Goal: Information Seeking & Learning: Learn about a topic

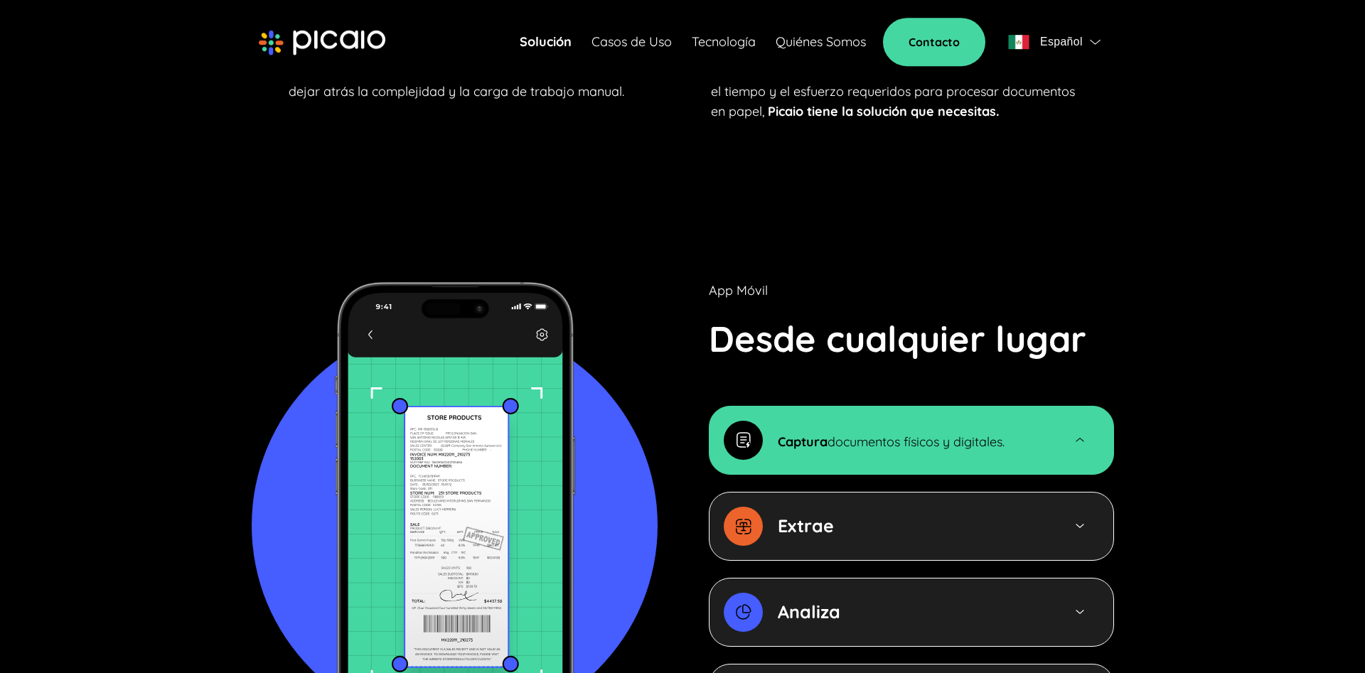
scroll to position [1451, 0]
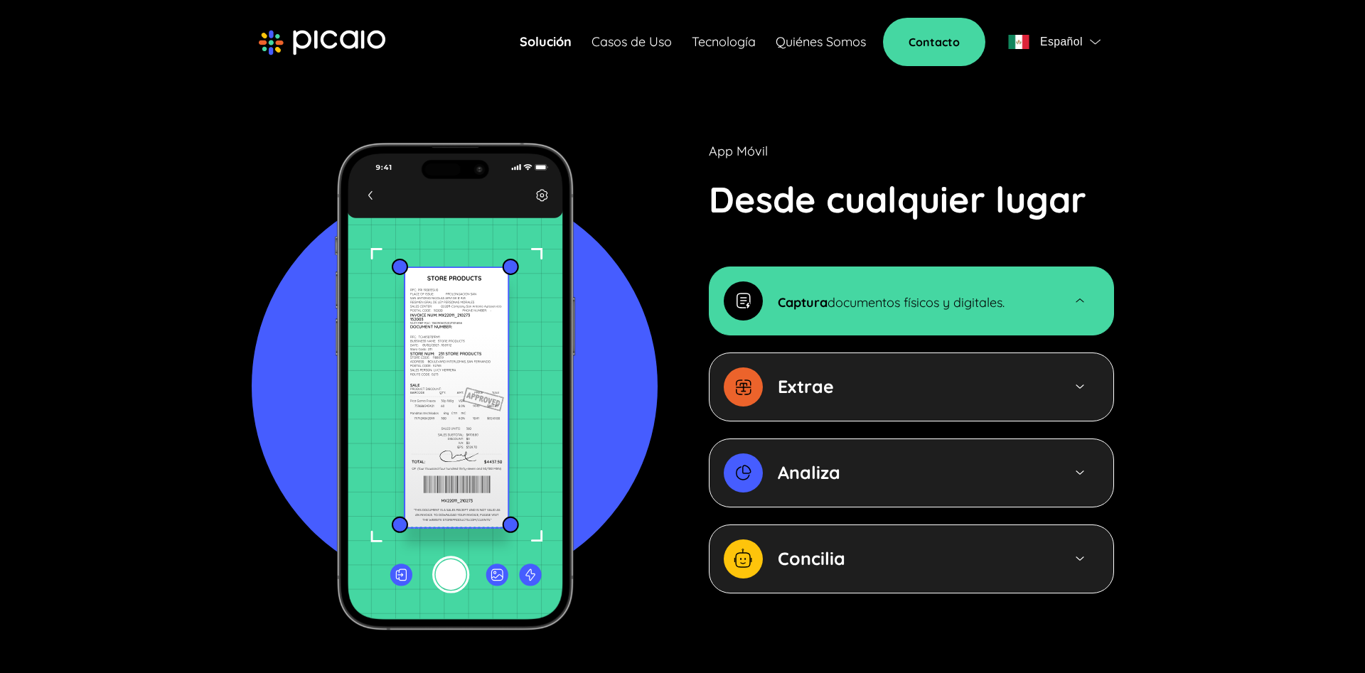
click at [824, 299] on div "Captura documentos físicos y digitales." at bounding box center [911, 301] width 405 height 69
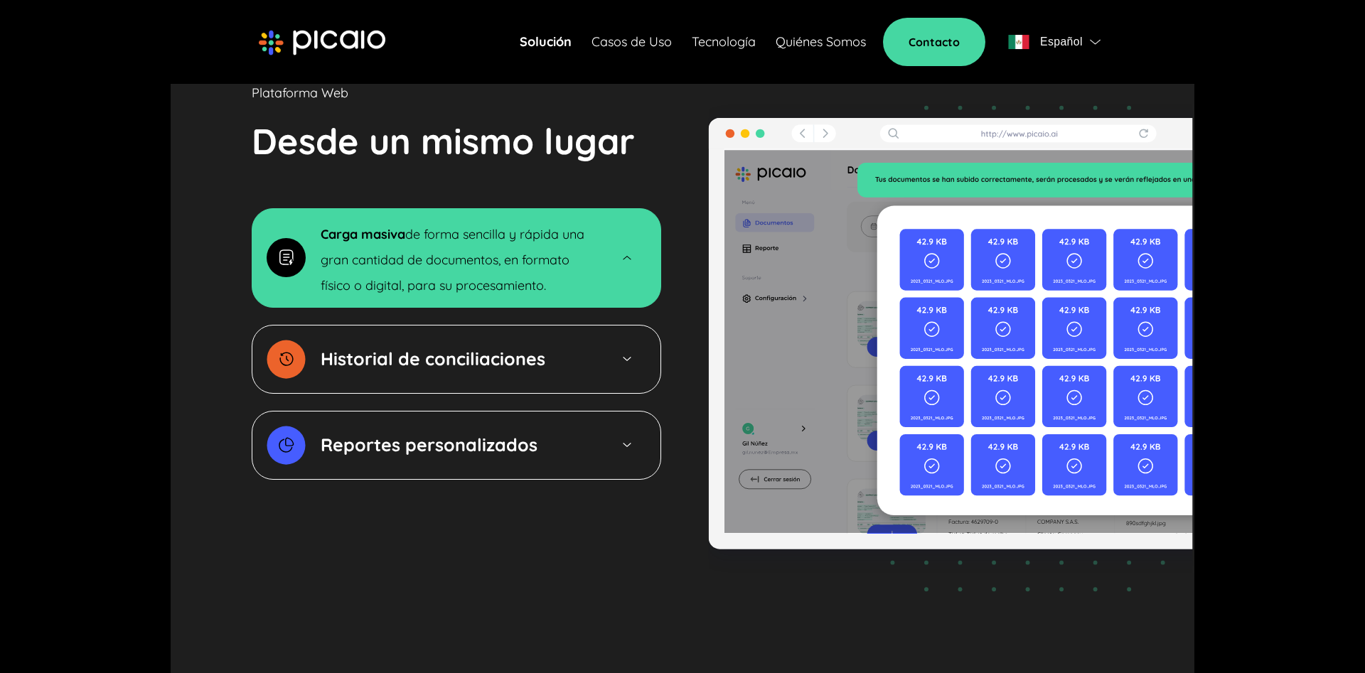
scroll to position [2176, 0]
click at [492, 347] on strong "Historial de conciliaciones" at bounding box center [433, 358] width 225 height 22
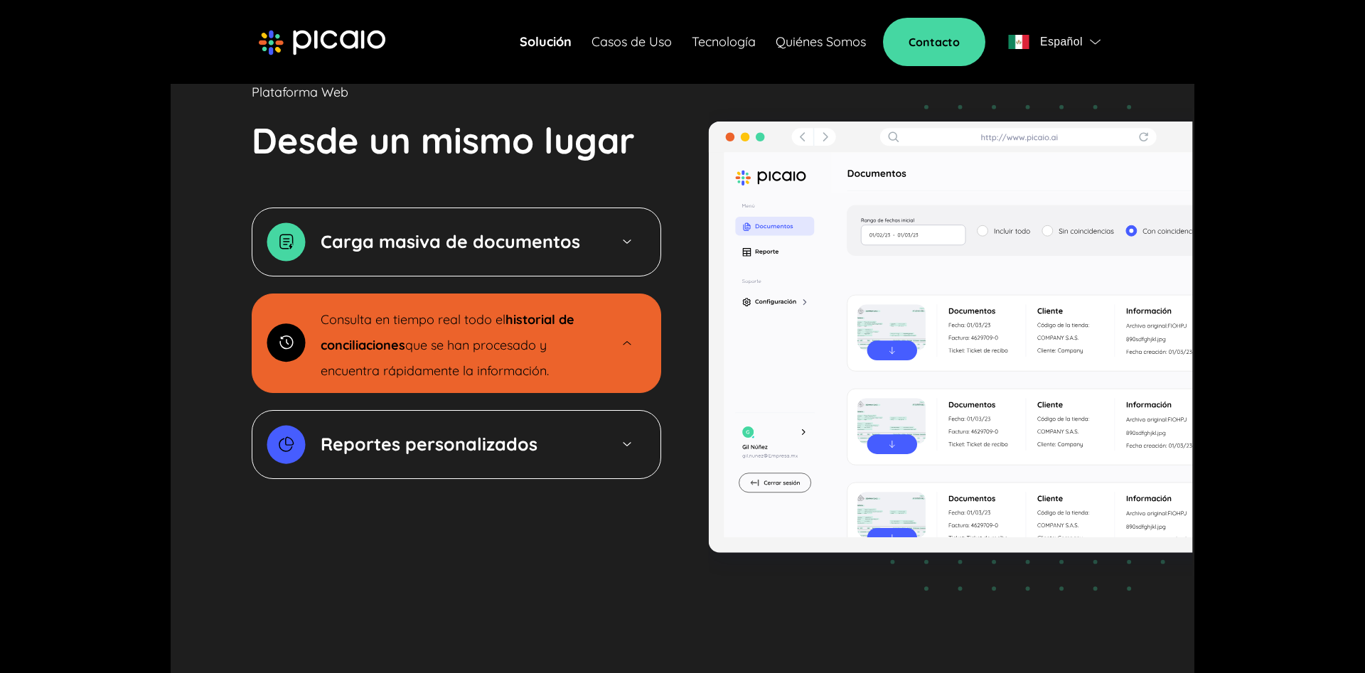
click at [883, 340] on img at bounding box center [951, 347] width 488 height 531
click at [558, 432] on div "Reportes personalizados" at bounding box center [458, 445] width 274 height 26
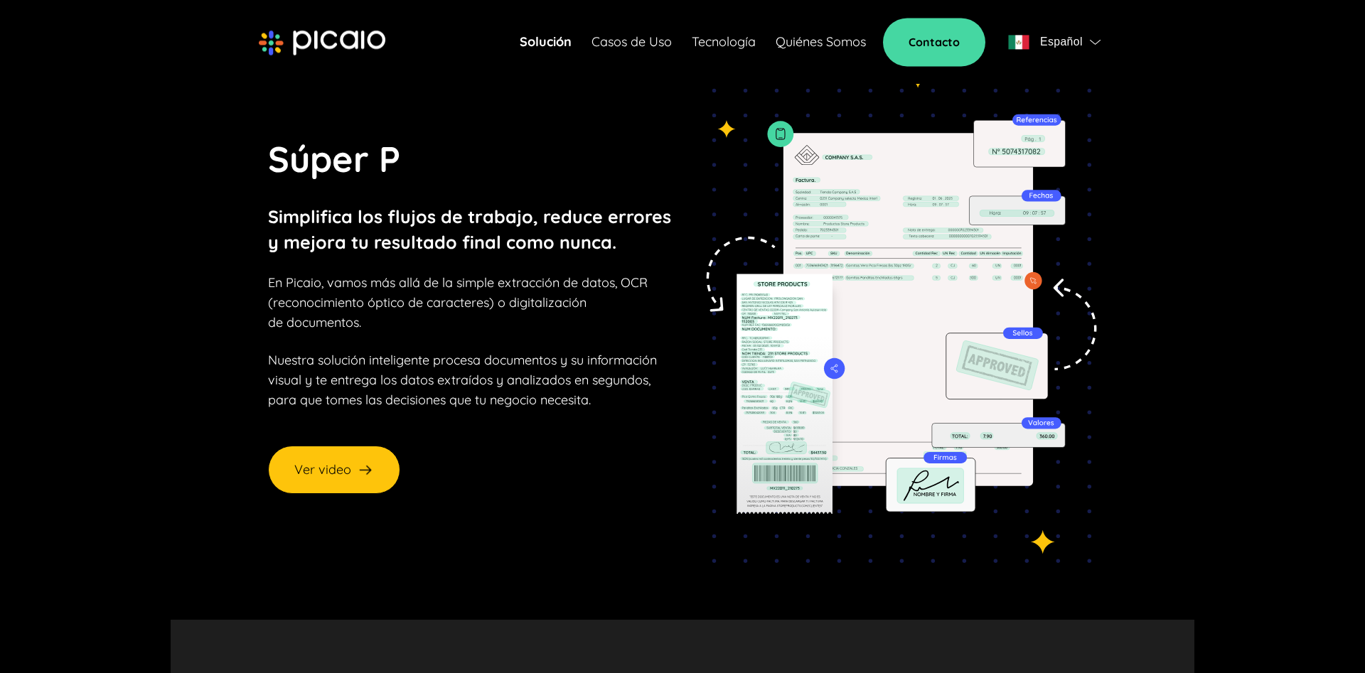
scroll to position [0, 0]
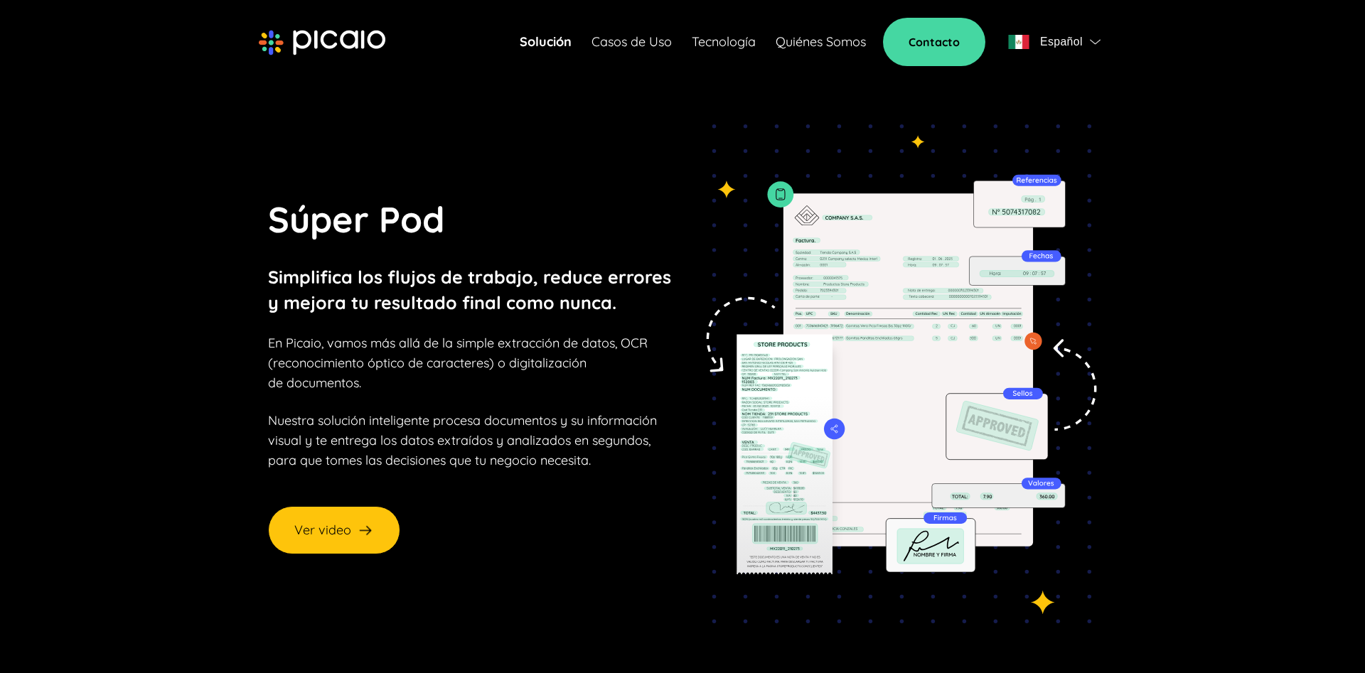
drag, startPoint x: 678, startPoint y: 460, endPoint x: 797, endPoint y: 186, distance: 299.1
click at [635, 46] on link "Casos de Uso" at bounding box center [632, 42] width 80 height 20
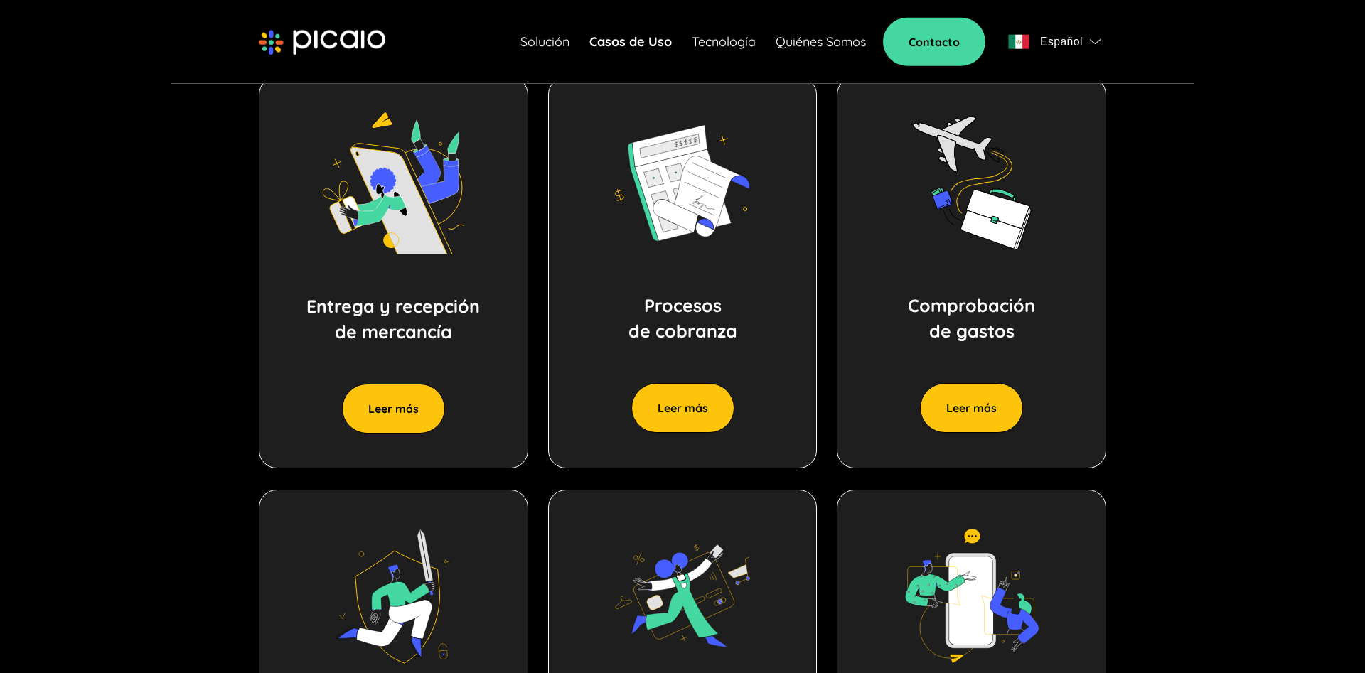
scroll to position [725, 0]
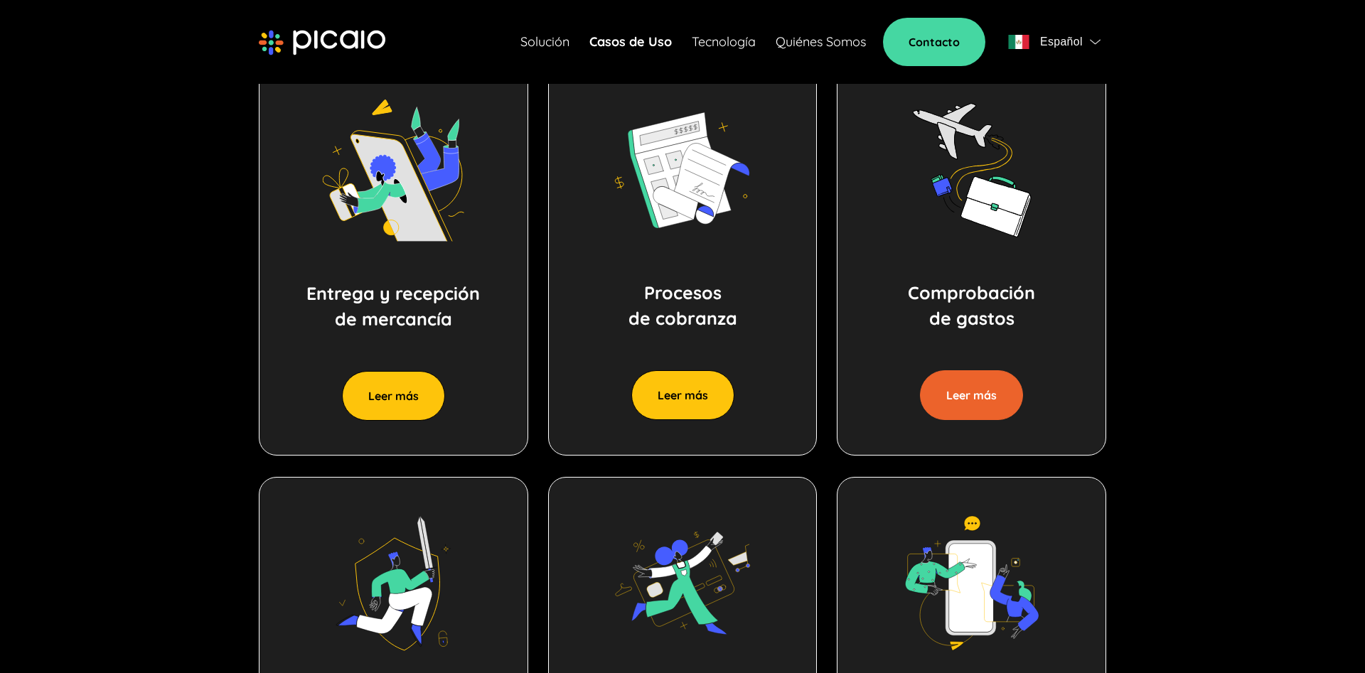
click at [951, 371] on button "Leer más" at bounding box center [971, 396] width 103 height 50
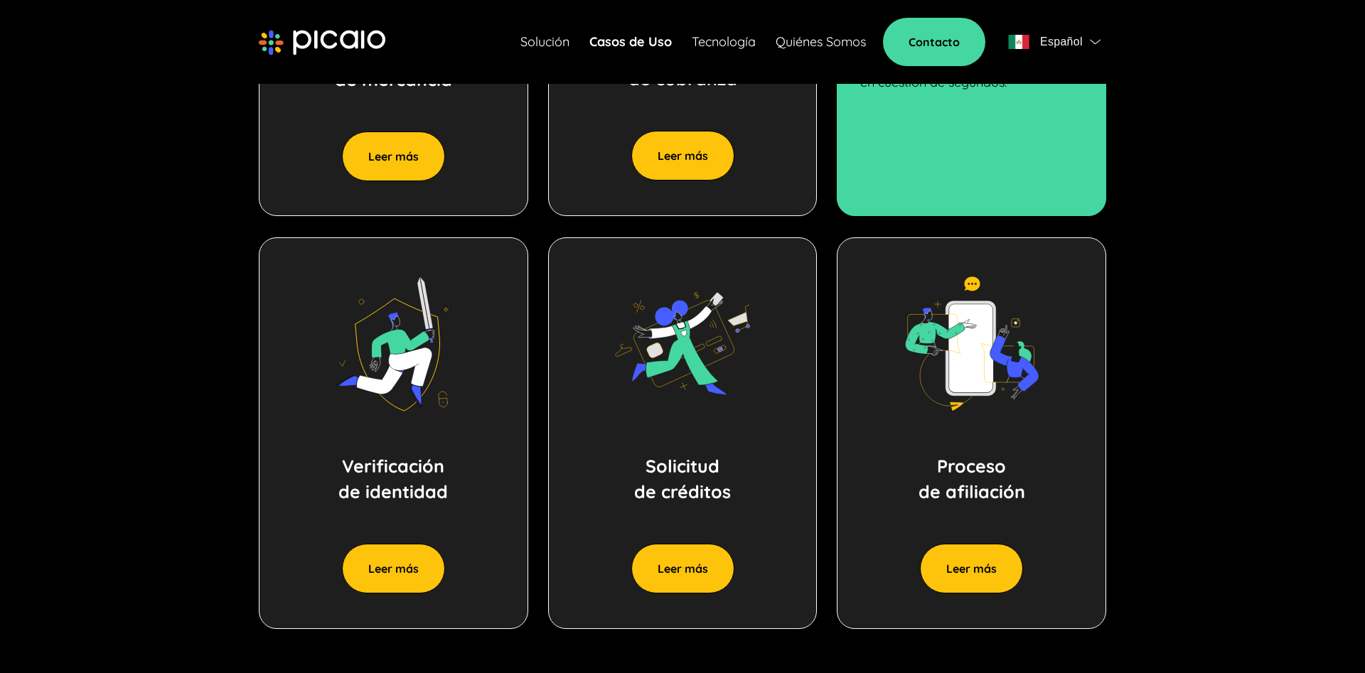
scroll to position [967, 0]
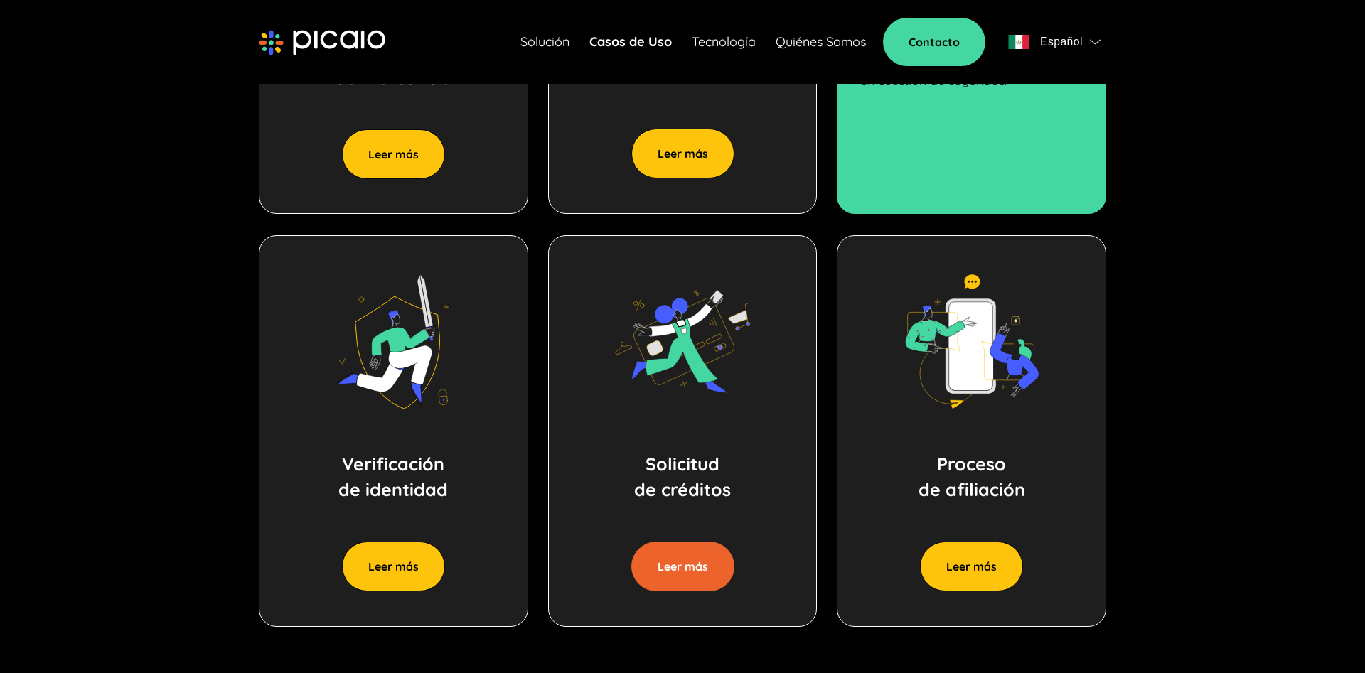
click at [688, 547] on button "Leer más" at bounding box center [683, 567] width 103 height 50
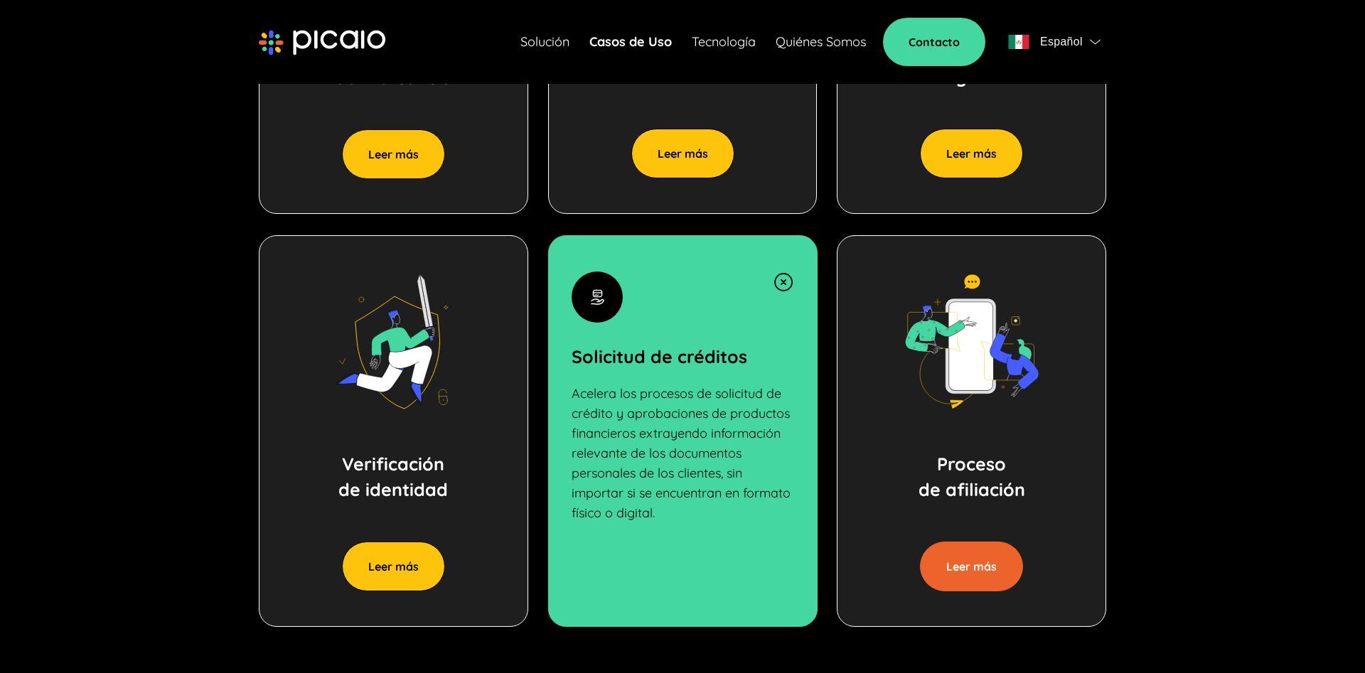
click at [942, 563] on button "Leer más" at bounding box center [971, 567] width 103 height 50
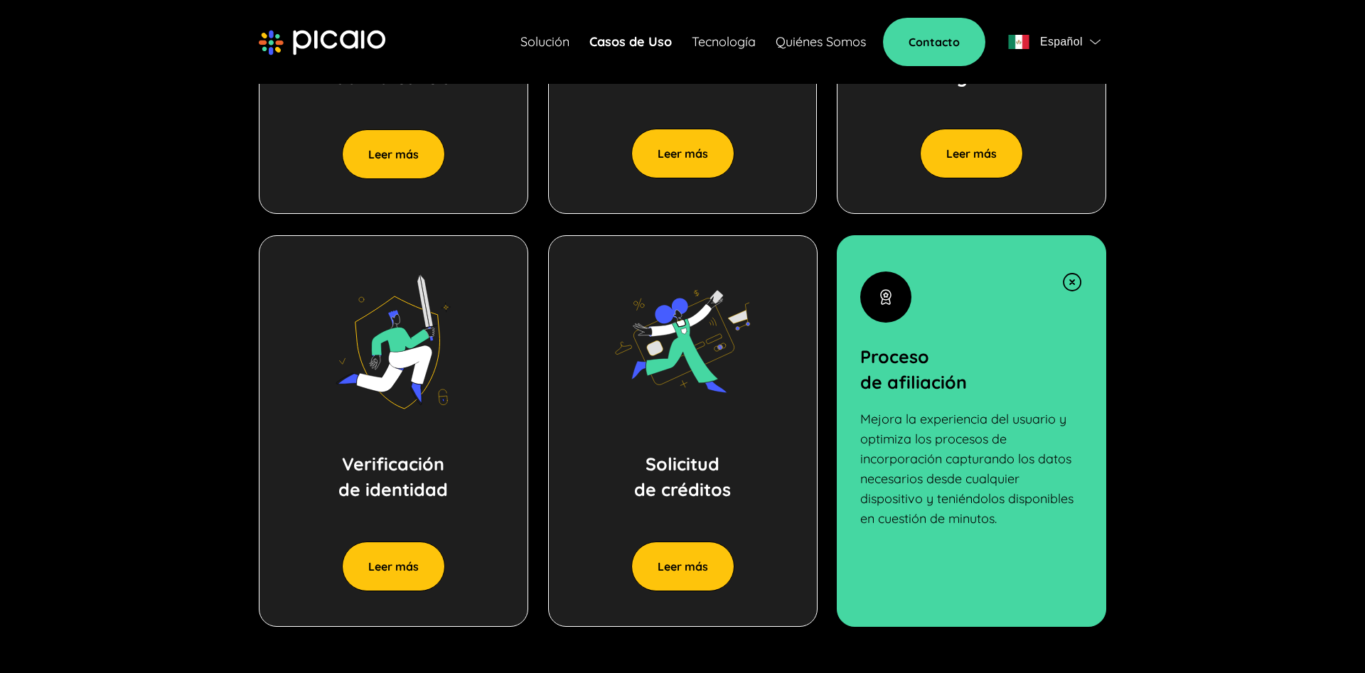
scroll to position [966, 0]
click at [424, 572] on button "Leer más" at bounding box center [393, 567] width 103 height 50
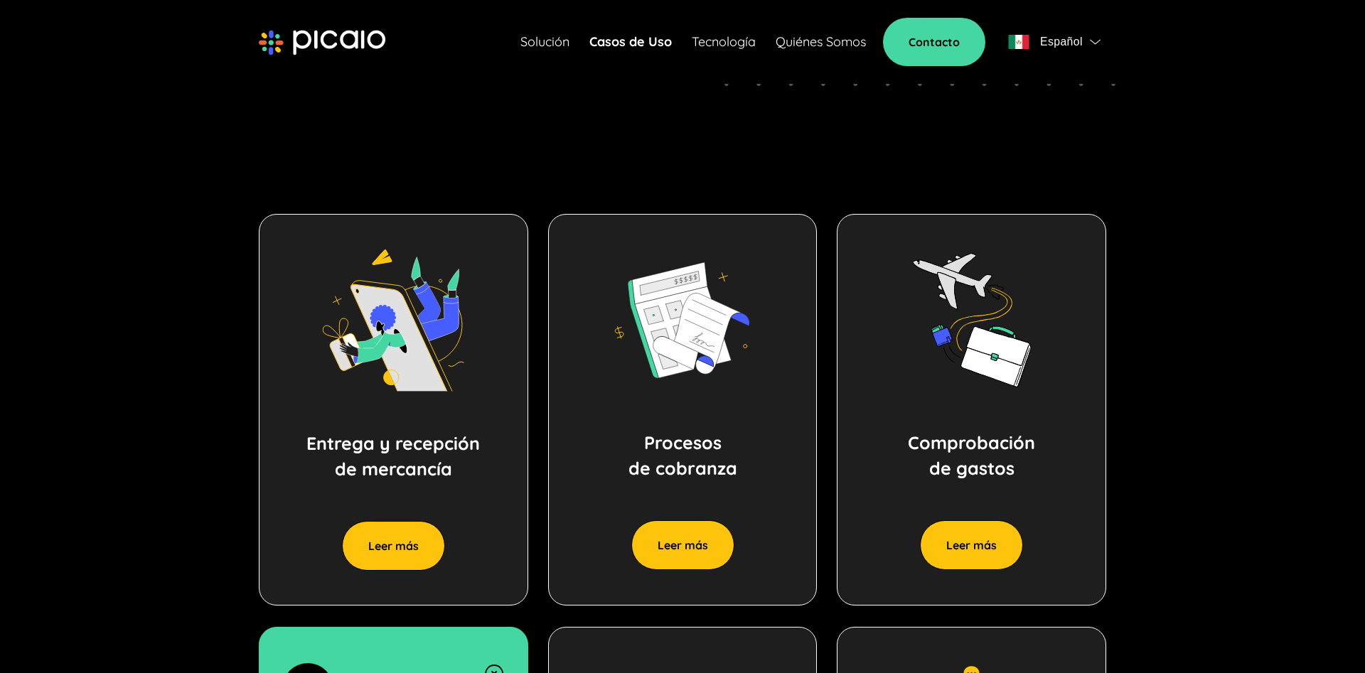
scroll to position [0, 0]
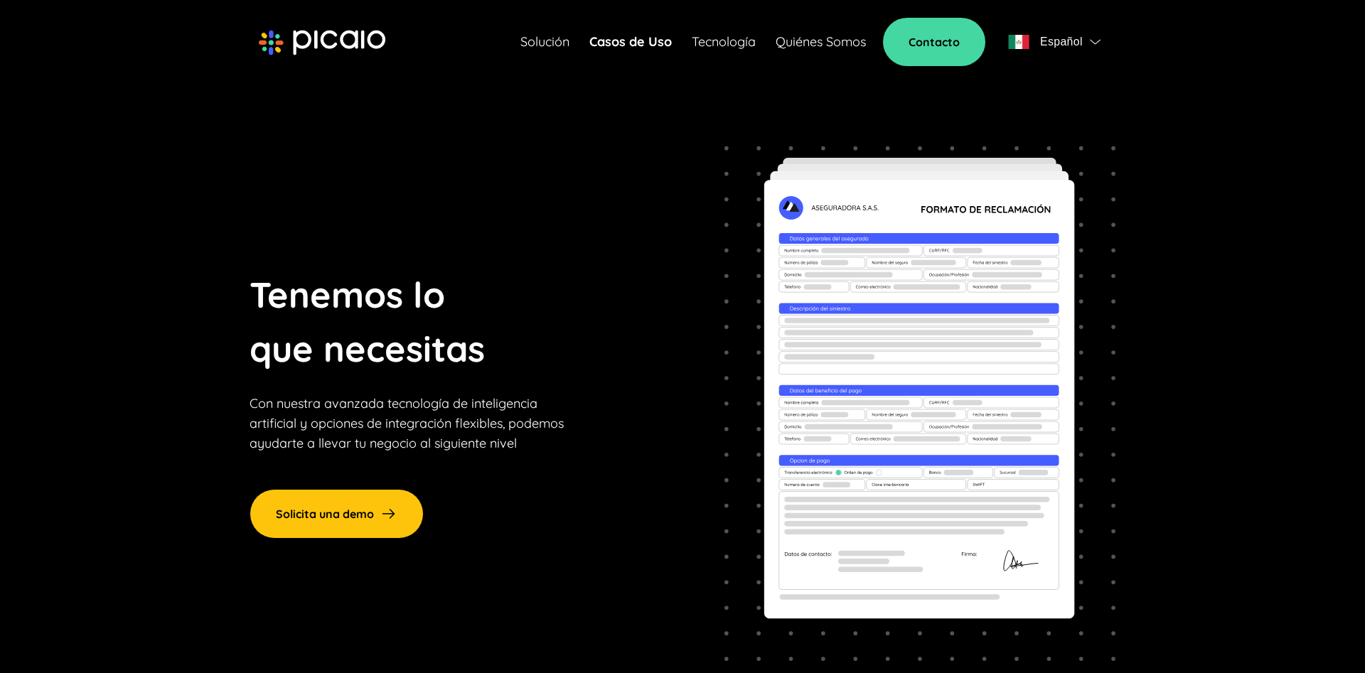
click at [823, 51] on link "Quiénes Somos" at bounding box center [821, 42] width 90 height 20
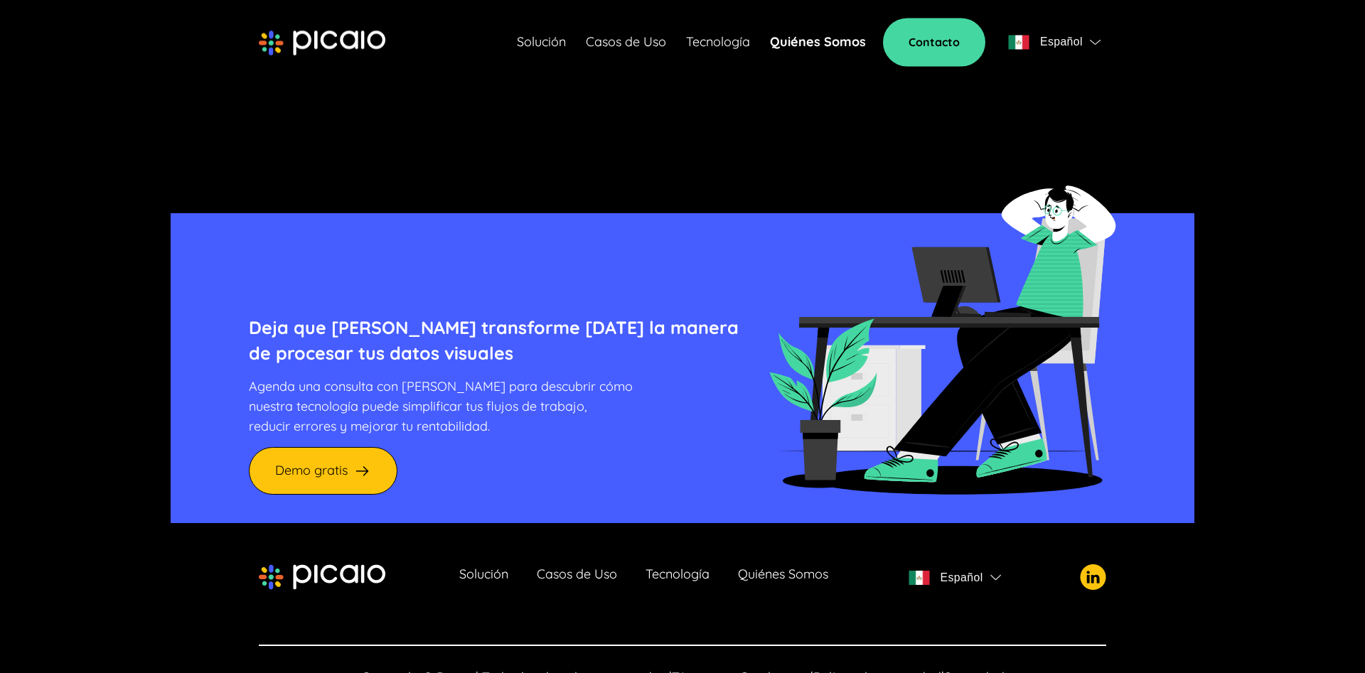
scroll to position [3313, 0]
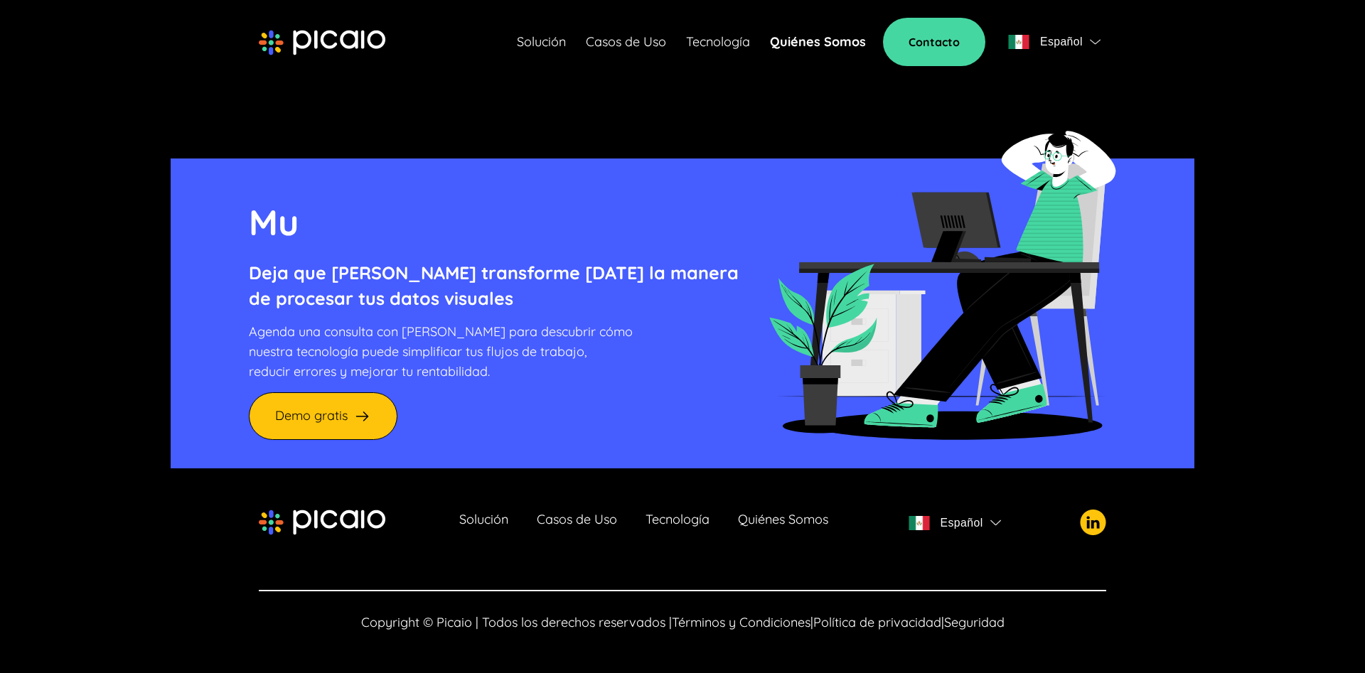
click at [674, 526] on link "Tecnología" at bounding box center [678, 523] width 64 height 20
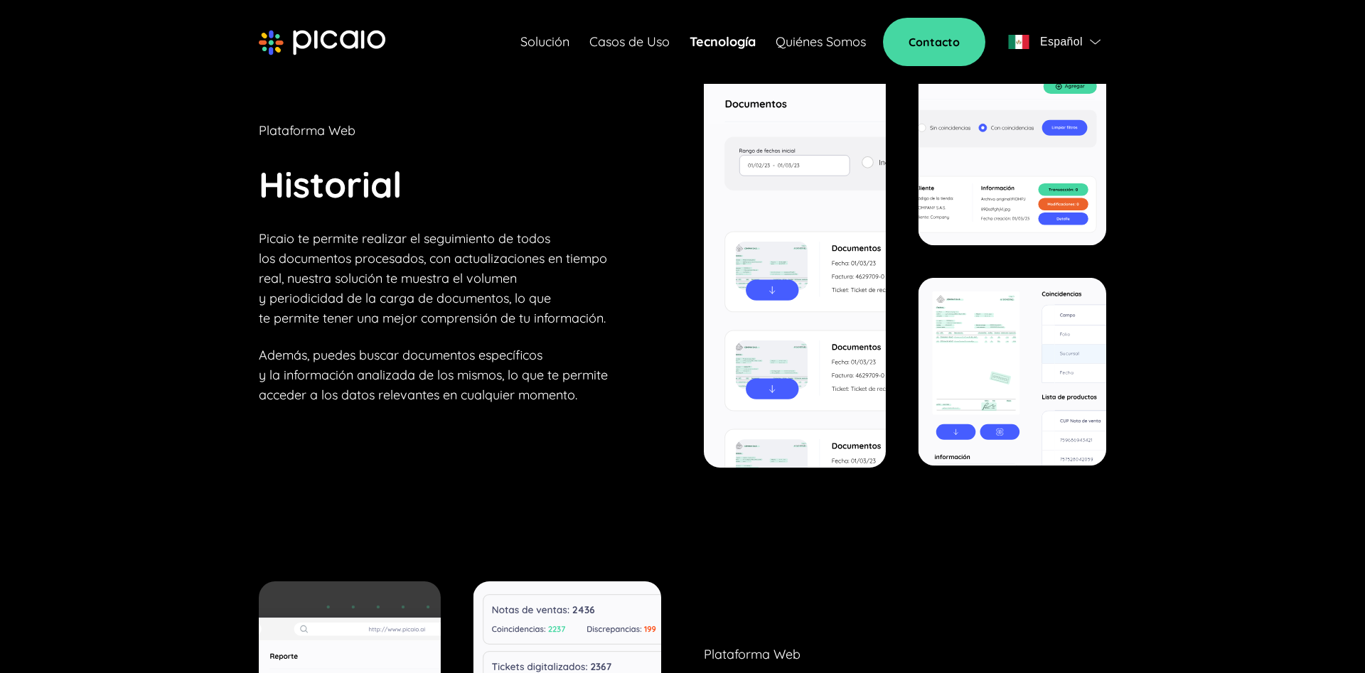
scroll to position [5517, 0]
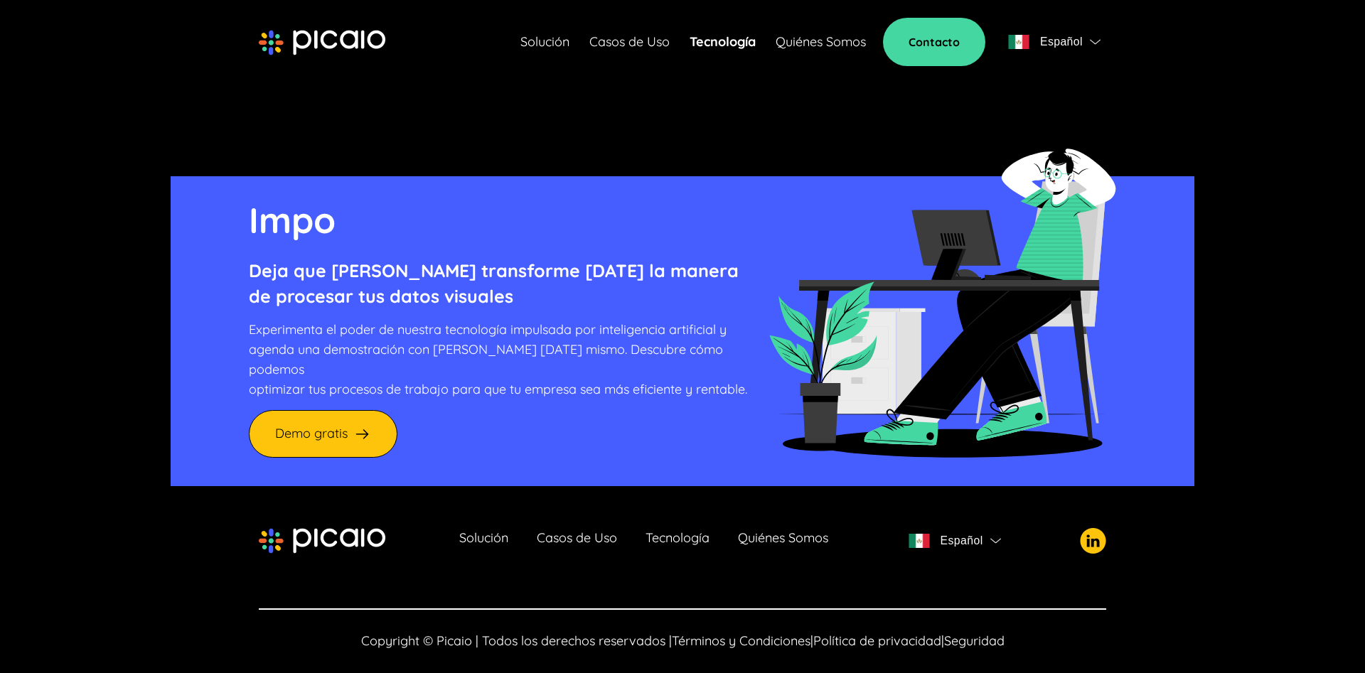
click at [817, 531] on link "Quiénes Somos" at bounding box center [783, 541] width 90 height 20
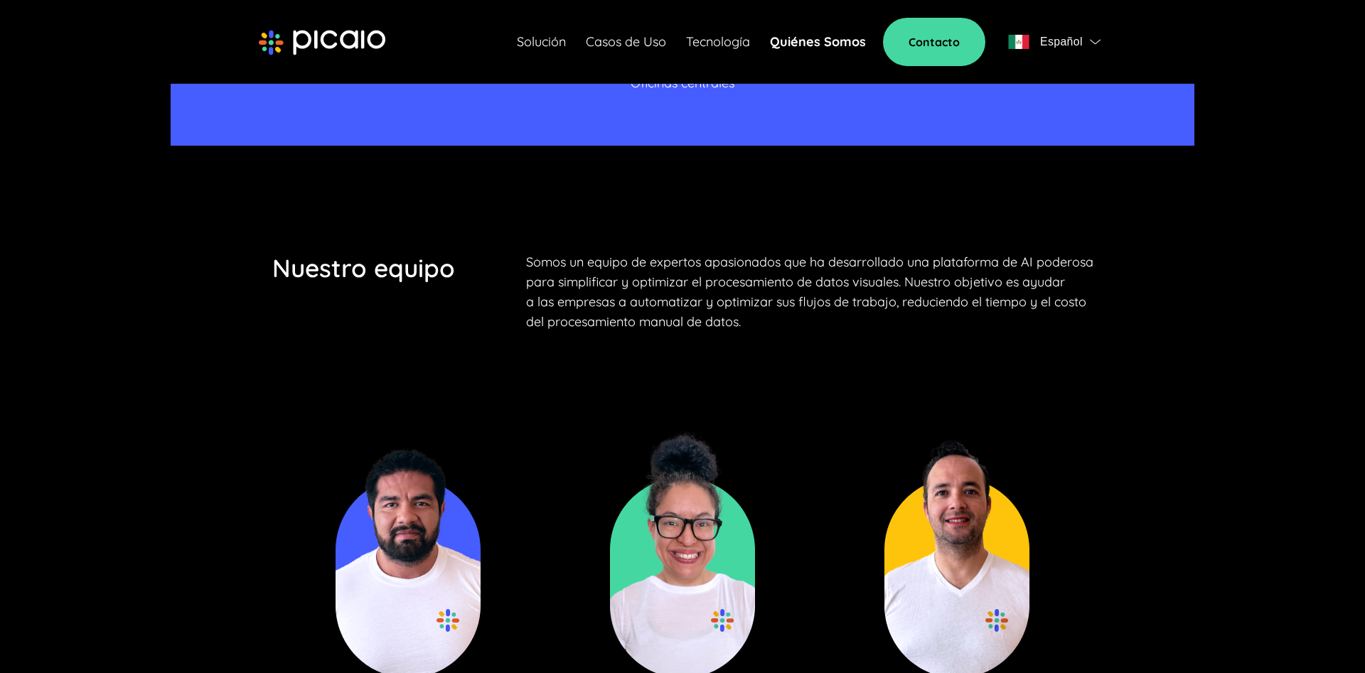
scroll to position [1934, 0]
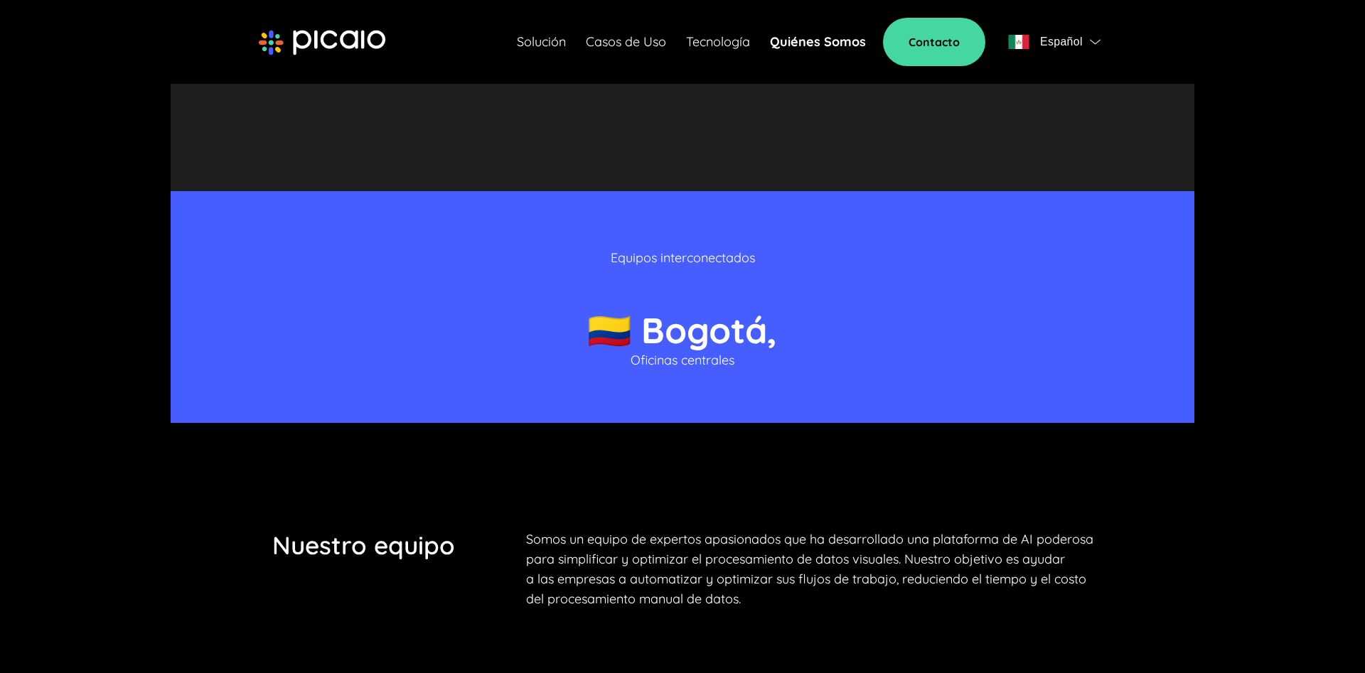
click at [753, 48] on div "Solución Casos de Uso Tecnología Quiénes Somos" at bounding box center [691, 42] width 349 height 20
click at [544, 47] on link "Solución" at bounding box center [541, 42] width 49 height 20
